Goal: Task Accomplishment & Management: Use online tool/utility

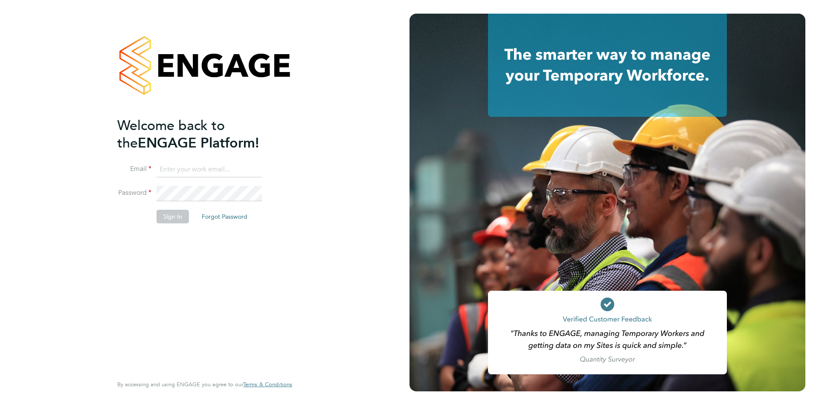
type input "rebecca.cahill@randstadcpe.com"
click at [161, 220] on button "Sign In" at bounding box center [173, 217] width 32 height 14
click at [426, 251] on div at bounding box center [607, 203] width 396 height 378
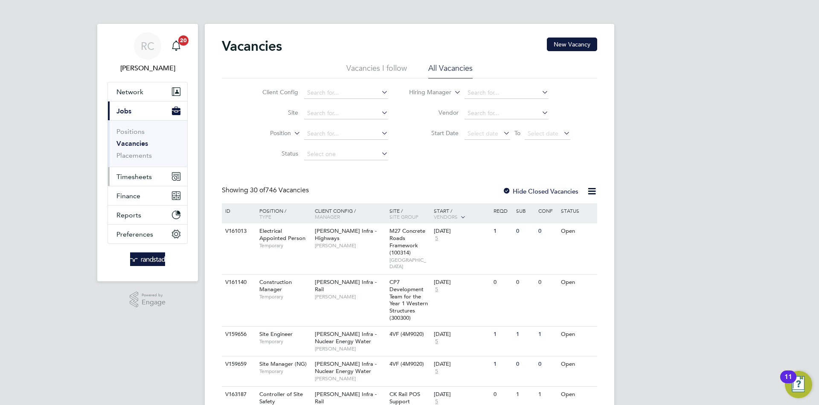
click at [125, 184] on button "Timesheets" at bounding box center [147, 176] width 79 height 19
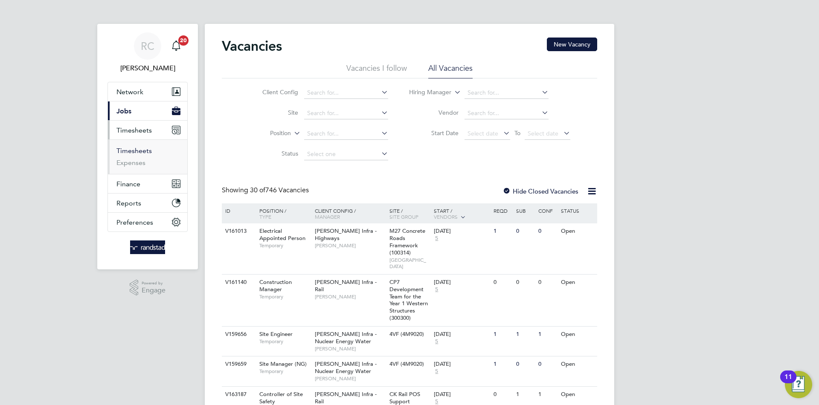
click at [138, 149] on link "Timesheets" at bounding box center [133, 151] width 35 height 8
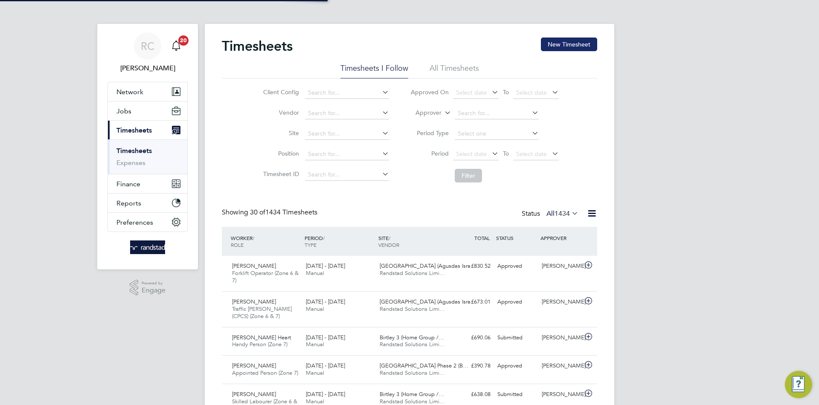
click at [580, 45] on button "New Timesheet" at bounding box center [569, 45] width 56 height 14
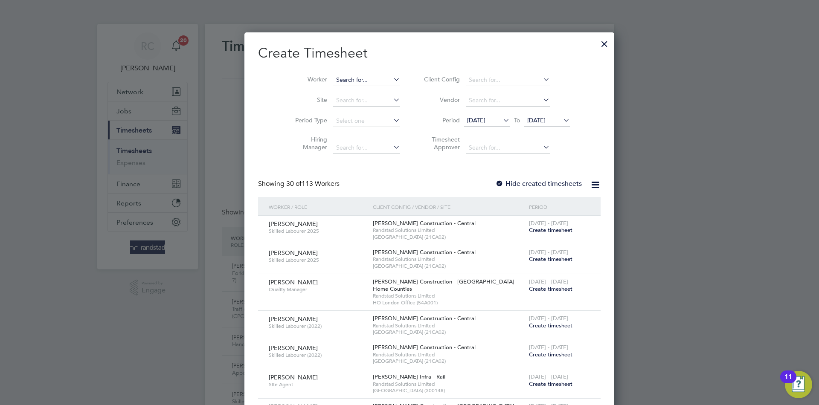
click at [358, 78] on input at bounding box center [366, 80] width 67 height 12
paste input "[PERSON_NAME]"
click at [367, 89] on b "[PERSON_NAME]" at bounding box center [391, 91] width 49 height 7
type input "[PERSON_NAME]"
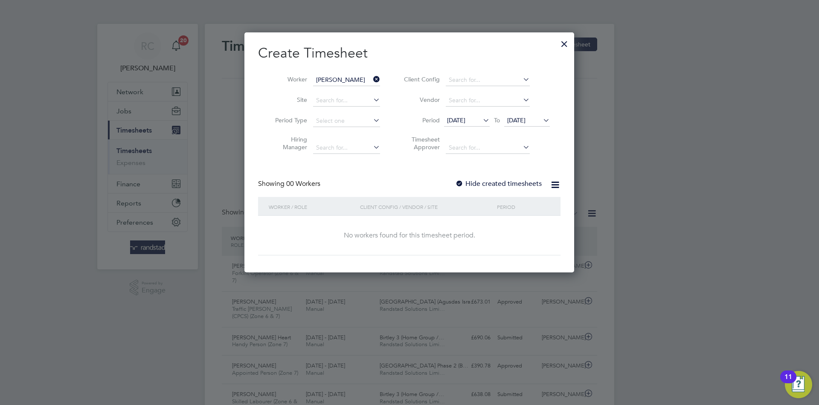
click at [511, 180] on label "Hide created timesheets" at bounding box center [498, 184] width 87 height 9
click at [525, 123] on span "[DATE]" at bounding box center [516, 120] width 18 height 8
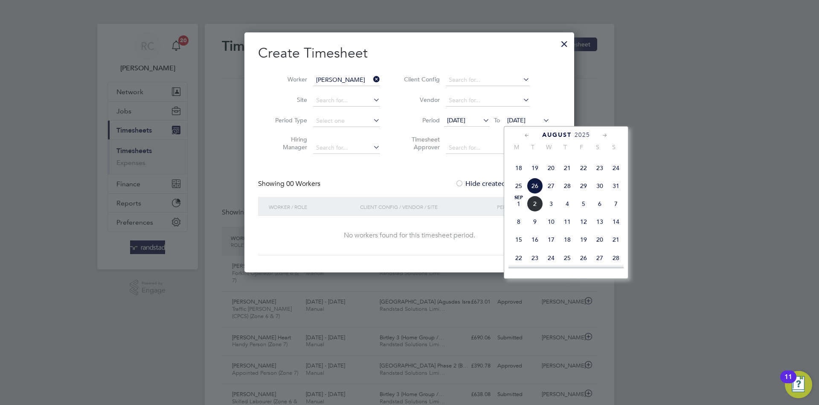
click at [584, 230] on span "12" at bounding box center [583, 222] width 16 height 16
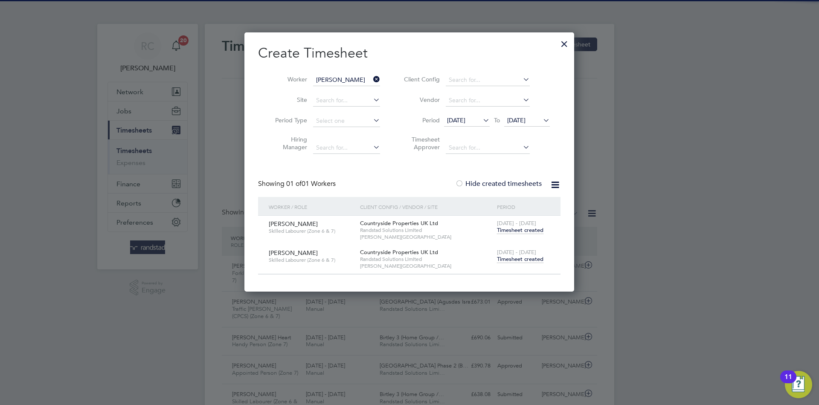
click at [533, 254] on span "[DATE] - [DATE]" at bounding box center [516, 252] width 39 height 7
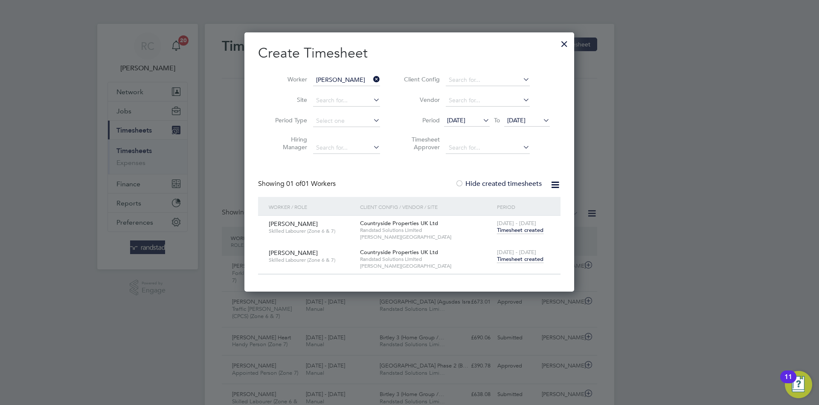
click at [531, 256] on span "Timesheet created" at bounding box center [520, 259] width 46 height 8
